Goal: Task Accomplishment & Management: Use online tool/utility

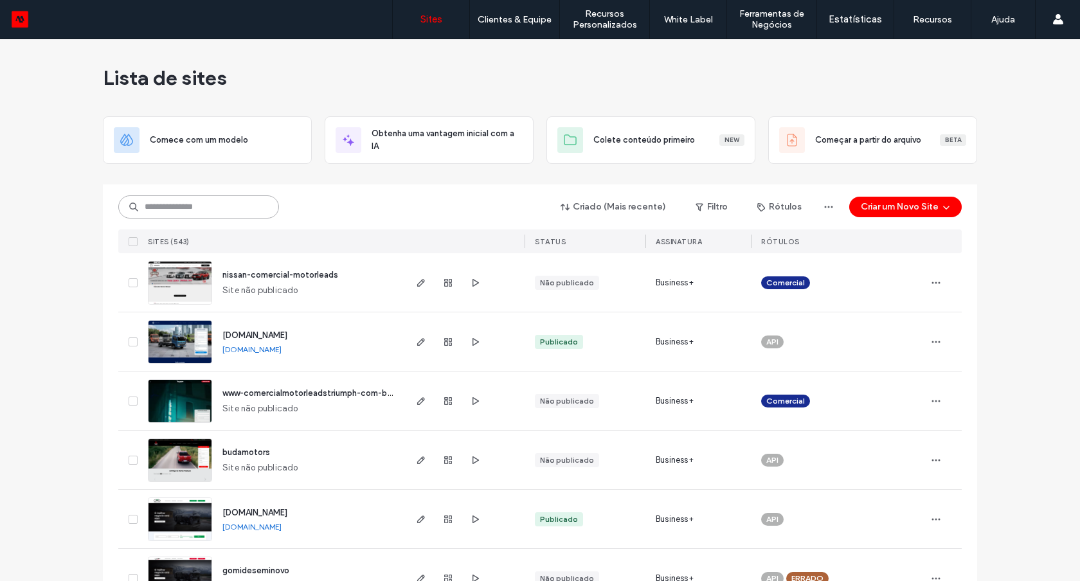
click at [237, 209] on input at bounding box center [198, 206] width 161 height 23
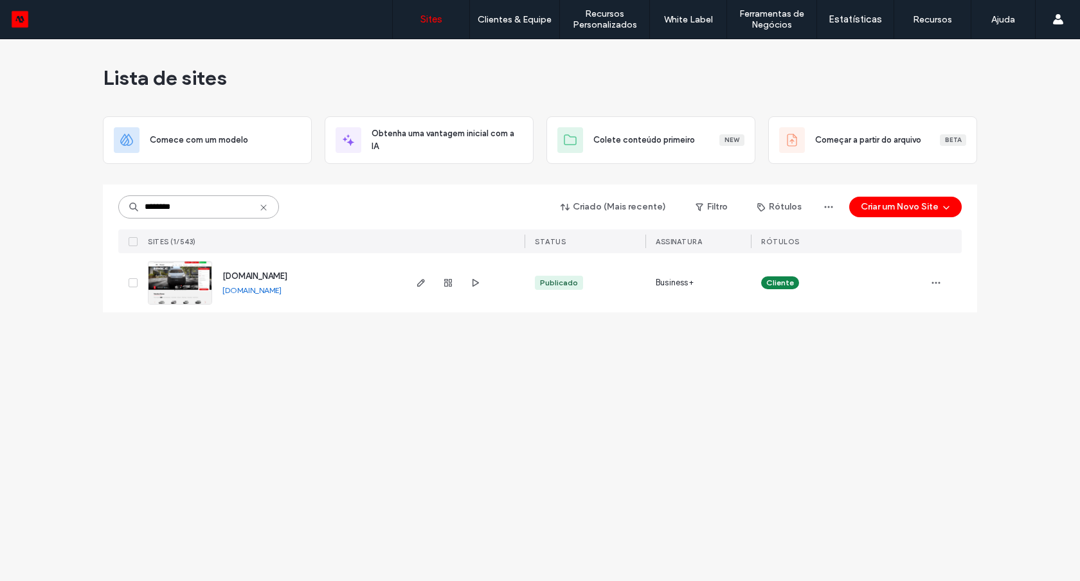
type input "********"
click at [183, 296] on img at bounding box center [180, 305] width 63 height 87
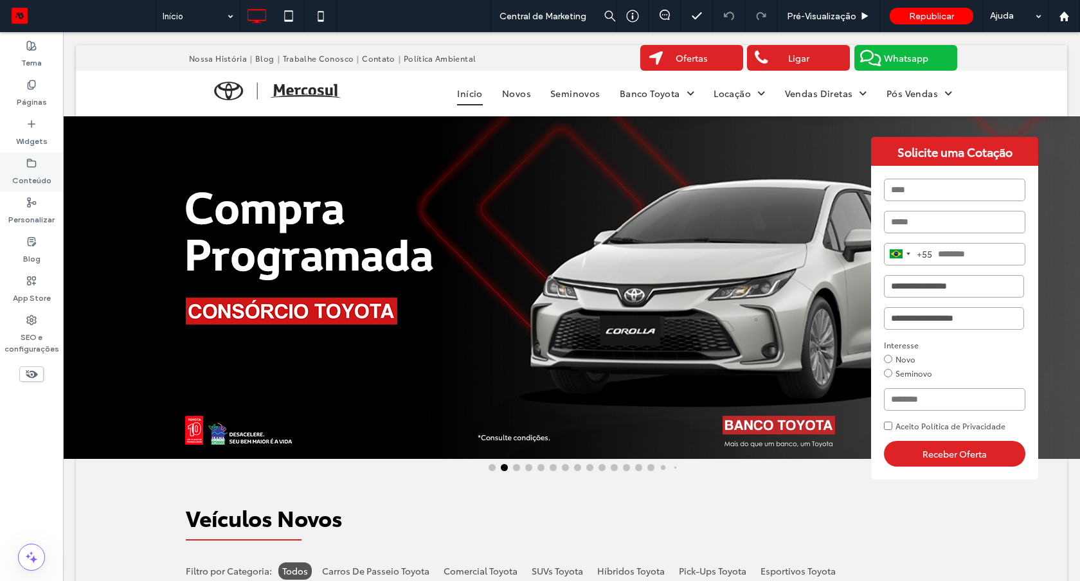
click at [35, 167] on icon at bounding box center [31, 163] width 10 height 10
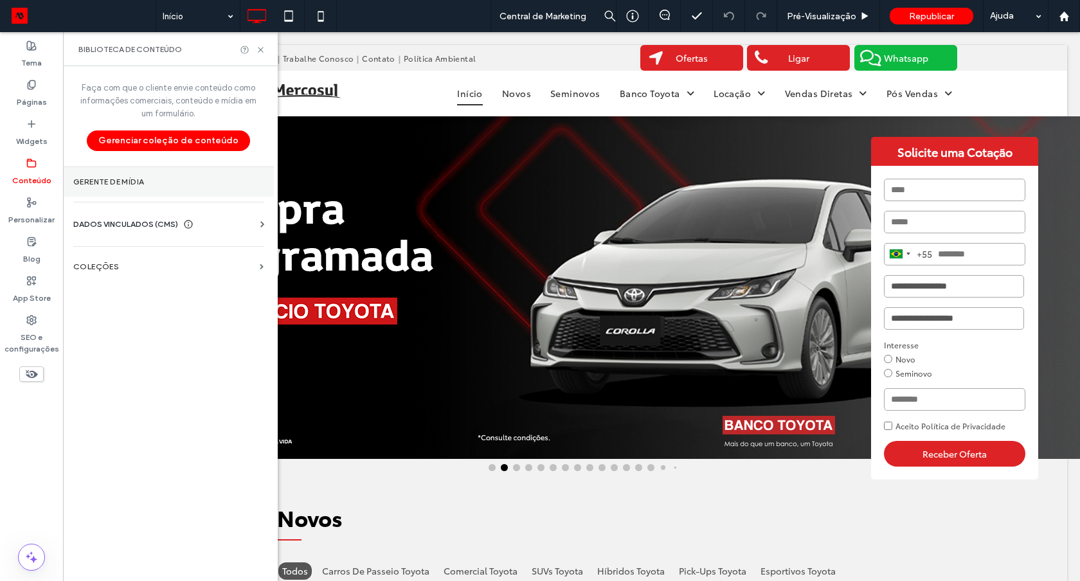
click at [148, 172] on section "Gerente de mídia" at bounding box center [168, 182] width 211 height 30
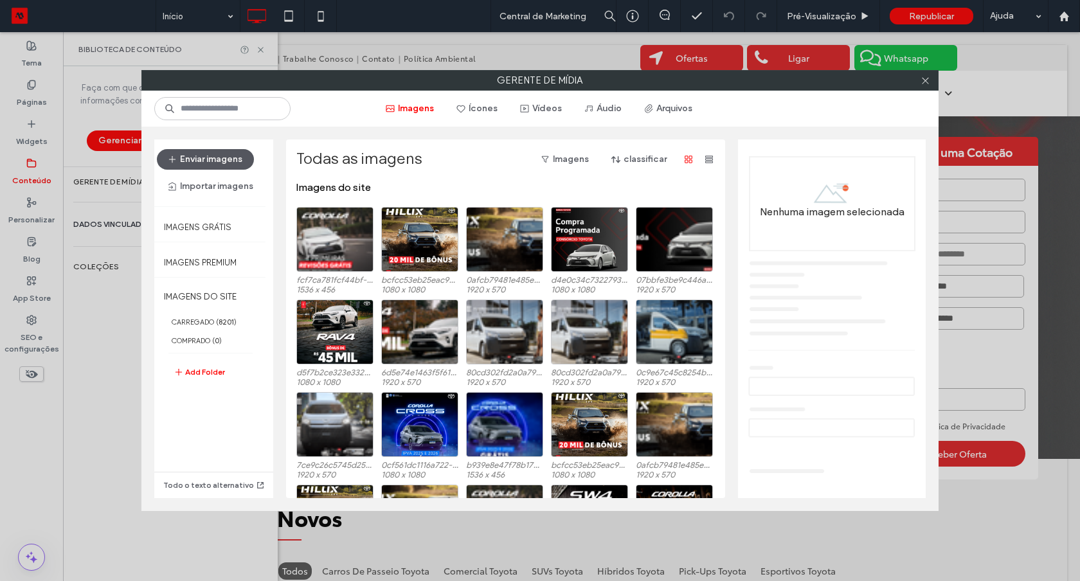
click at [222, 164] on button "Enviar imagens" at bounding box center [205, 159] width 97 height 21
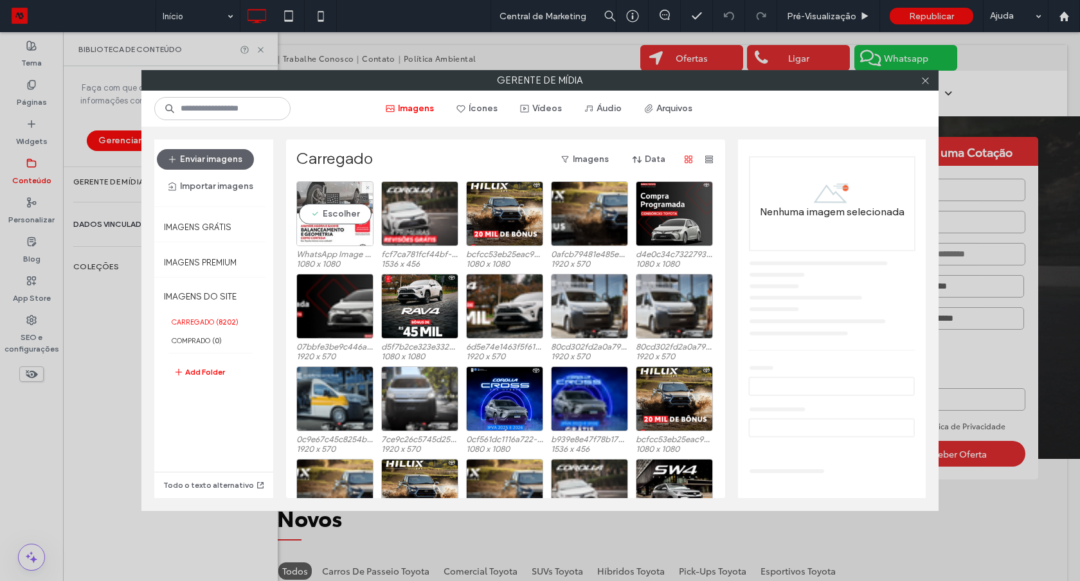
click at [336, 193] on div "Escolher" at bounding box center [334, 213] width 77 height 65
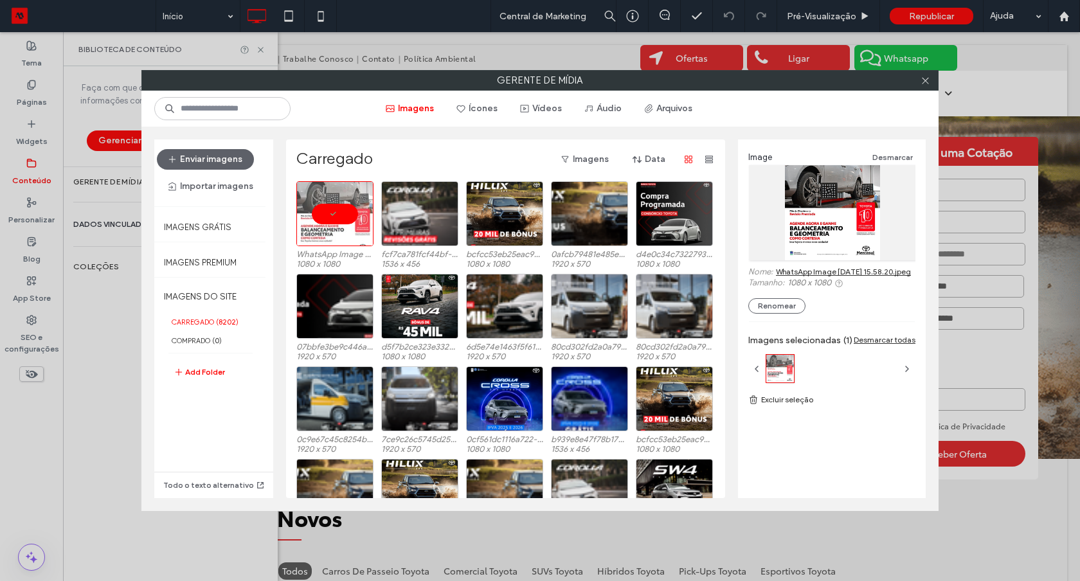
click at [833, 260] on div "Image Desmarcar Nome: WhatsApp Image 2025-09-16 at 15.58.20.jpeg Tamanho: 1080 …" at bounding box center [831, 232] width 167 height 164
click at [830, 266] on div "Image Desmarcar Nome: WhatsApp Image 2025-09-16 at 15.58.20.jpeg Tamanho: 1080 …" at bounding box center [831, 232] width 167 height 164
click at [826, 272] on link "WhatsApp Image 2025-09-16 at 15.58.20.jpeg" at bounding box center [843, 272] width 135 height 10
click at [928, 80] on icon at bounding box center [926, 81] width 10 height 10
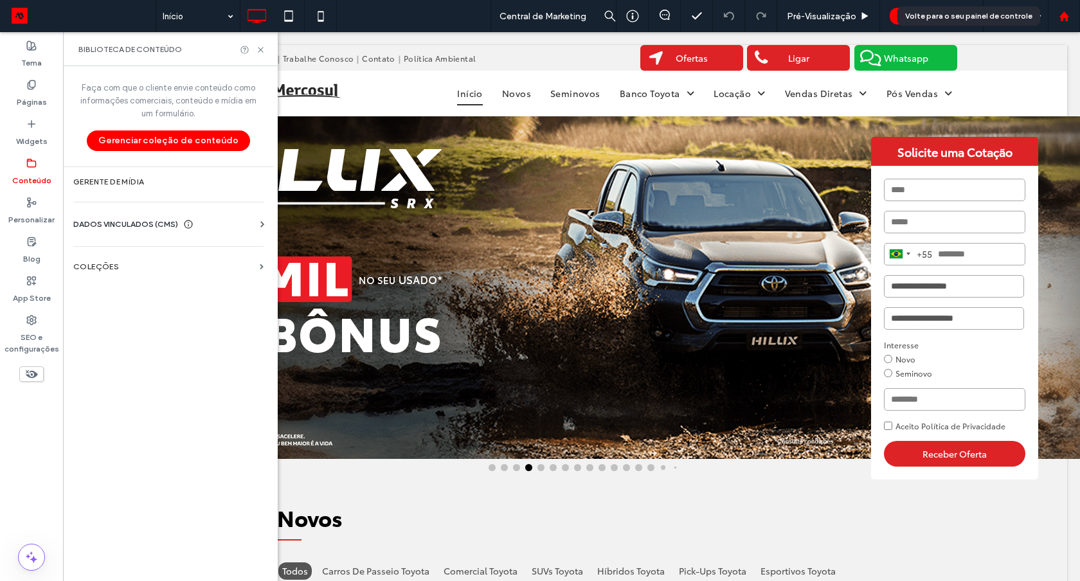
click at [1063, 18] on icon at bounding box center [1064, 16] width 11 height 11
